Goal: Transaction & Acquisition: Purchase product/service

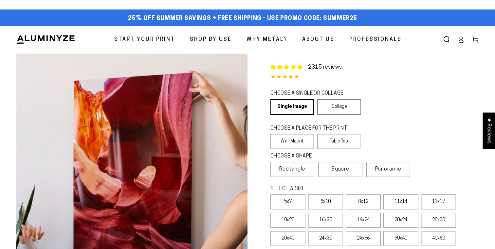
select select "**********"
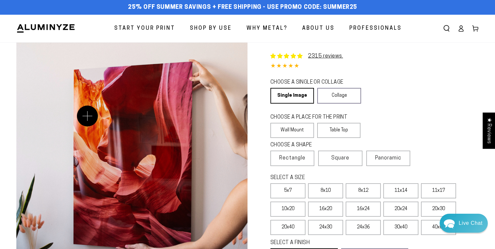
scroll to position [10, 0]
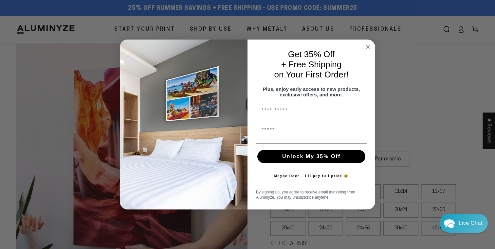
click at [369, 43] on circle "Close dialog" at bounding box center [368, 47] width 8 height 8
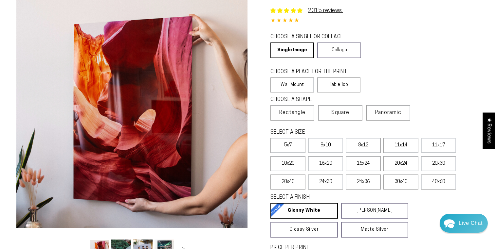
scroll to position [63, 0]
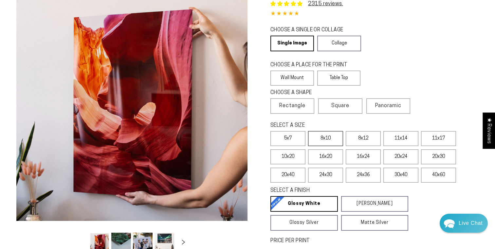
click at [327, 136] on label "8x10" at bounding box center [325, 138] width 35 height 15
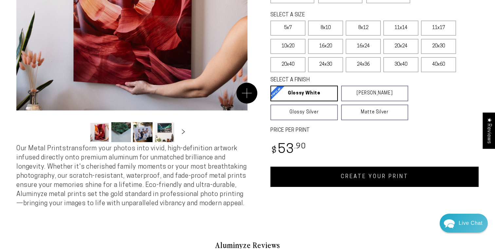
scroll to position [187, 0]
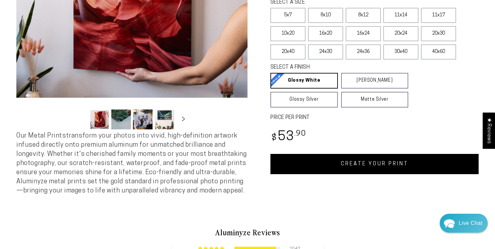
click at [132, 120] on ul "Gallery Viewer" at bounding box center [132, 120] width 88 height 24
click at [129, 120] on button "Load image 2 in gallery view" at bounding box center [121, 120] width 20 height 20
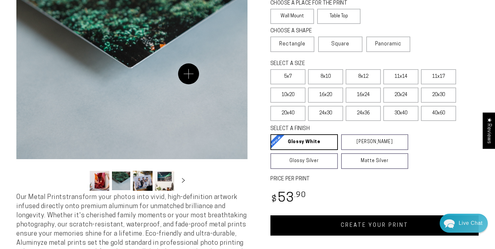
scroll to position [136, 0]
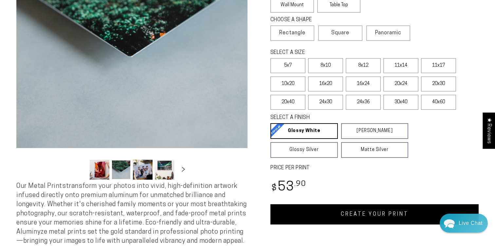
click at [145, 171] on button "Load image 3 in gallery view" at bounding box center [143, 170] width 20 height 20
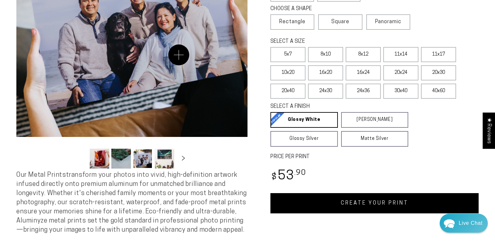
scroll to position [150, 0]
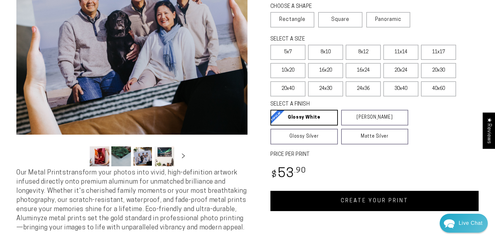
click at [168, 153] on button "Load image 4 in gallery view" at bounding box center [164, 157] width 20 height 20
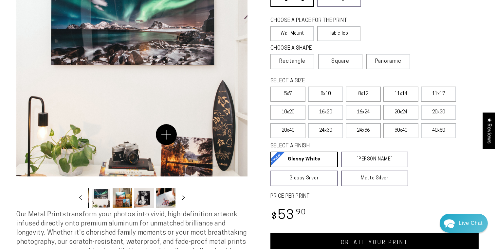
scroll to position [122, 0]
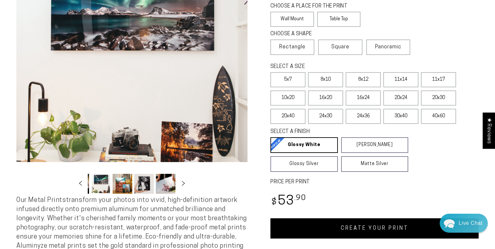
click at [139, 186] on button "Load image 6 in gallery view" at bounding box center [144, 184] width 20 height 20
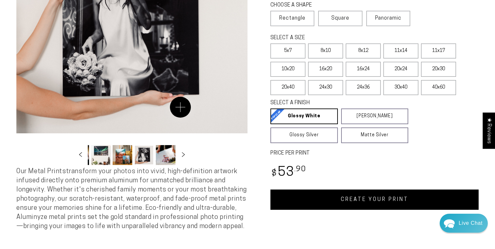
scroll to position [163, 0]
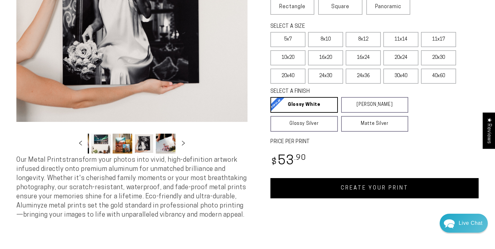
click at [167, 149] on button "Load image 7 in gallery view" at bounding box center [166, 144] width 20 height 20
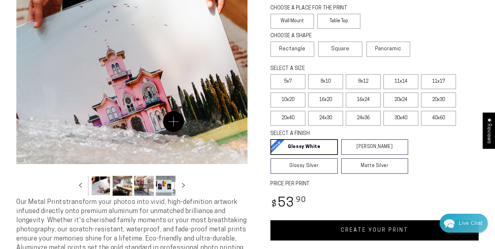
scroll to position [138, 0]
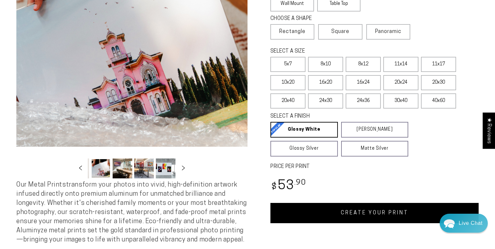
click at [168, 172] on button "Load image 10 in gallery view" at bounding box center [166, 169] width 20 height 20
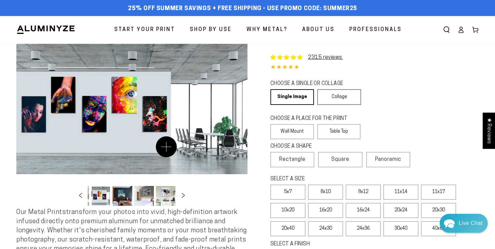
scroll to position [10, 0]
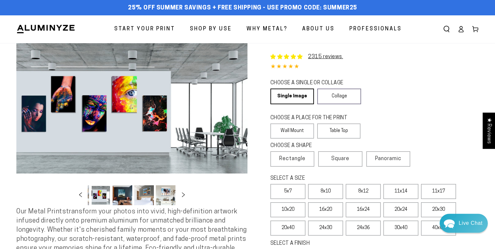
click at [164, 199] on button "Load image 13 in gallery view" at bounding box center [166, 196] width 20 height 20
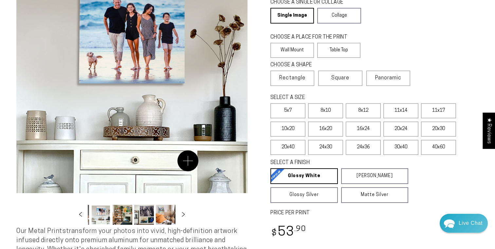
scroll to position [95, 0]
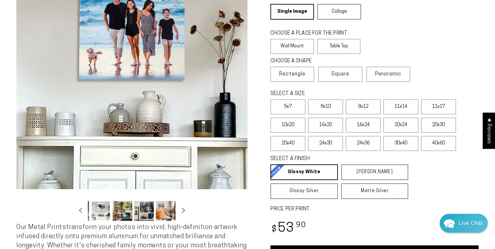
click at [184, 210] on icon "Slide right" at bounding box center [183, 210] width 3 height 5
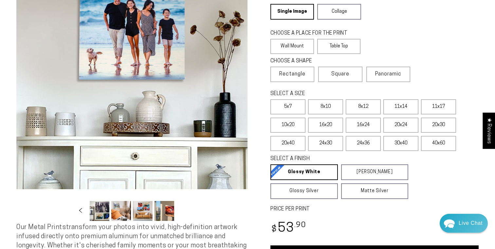
scroll to position [0, 302]
click at [168, 210] on button "Load image 18 in gallery view" at bounding box center [164, 211] width 20 height 20
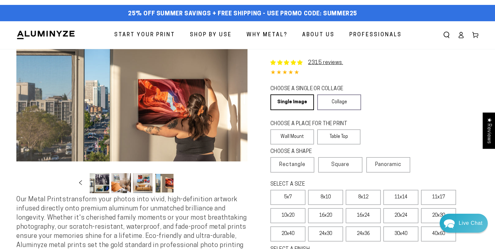
scroll to position [9, 0]
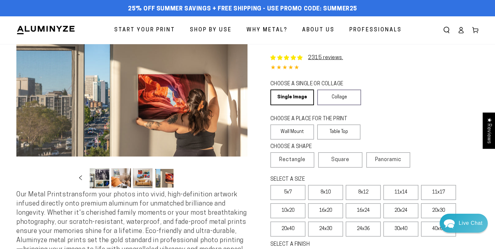
click at [149, 184] on button "Load image 17 in gallery view" at bounding box center [143, 178] width 20 height 20
